Goal: Task Accomplishment & Management: Use online tool/utility

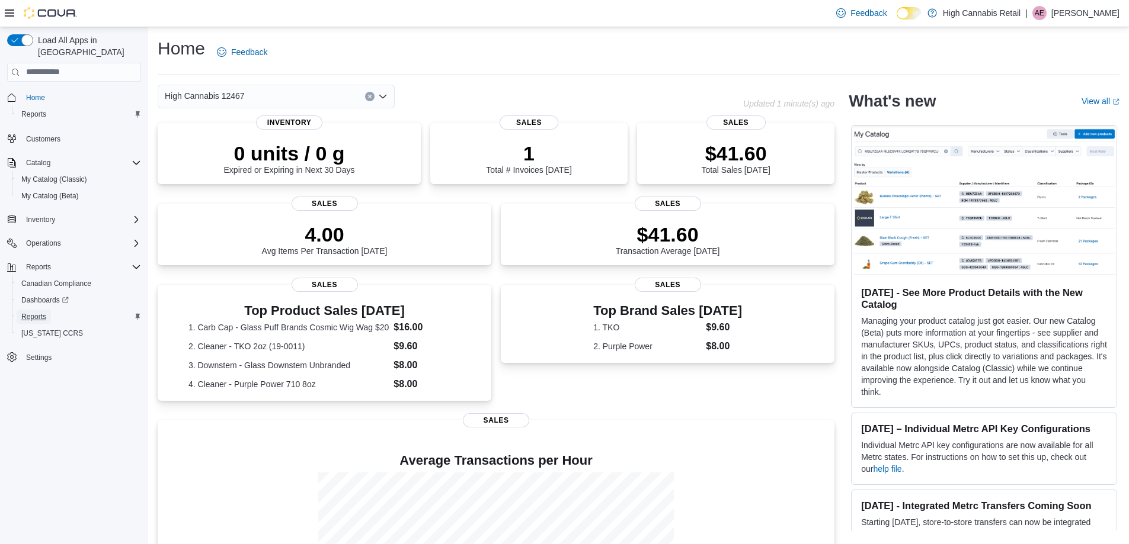
click at [27, 312] on span "Reports" at bounding box center [33, 316] width 25 height 9
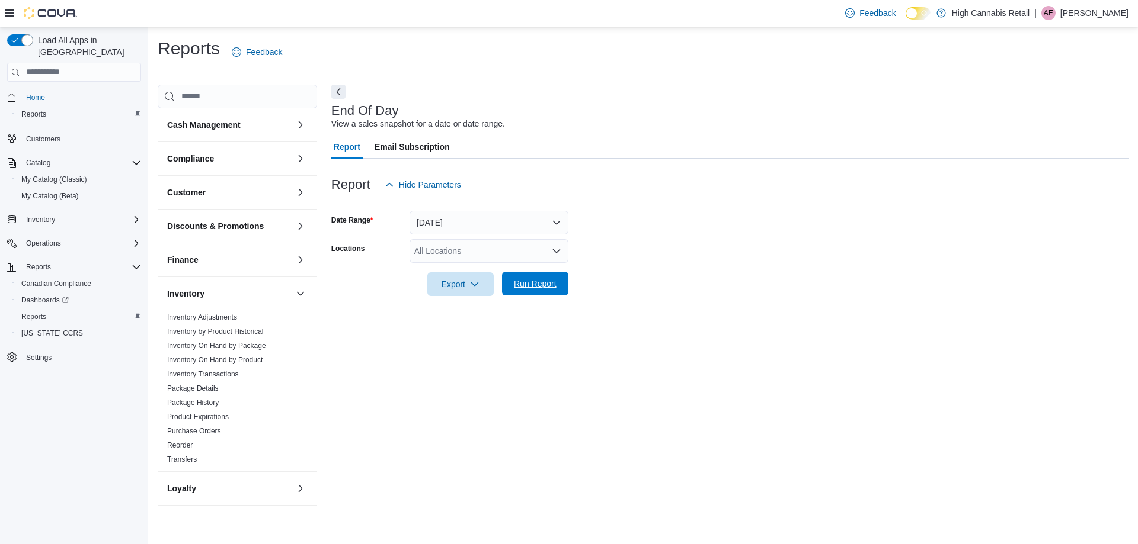
click at [533, 278] on span "Run Report" at bounding box center [535, 284] width 52 height 24
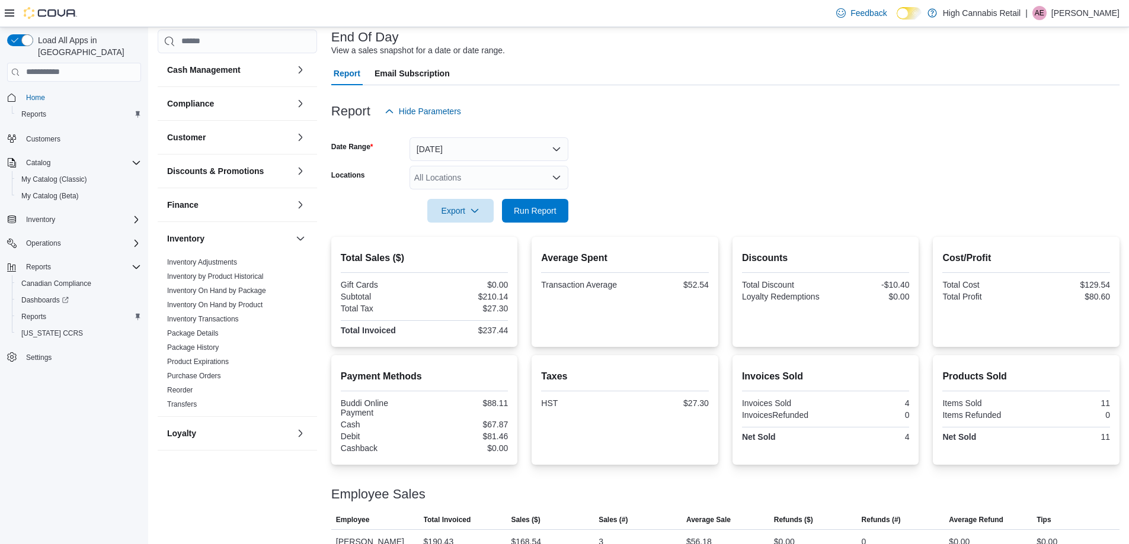
scroll to position [117, 0]
